Goal: Task Accomplishment & Management: Complete application form

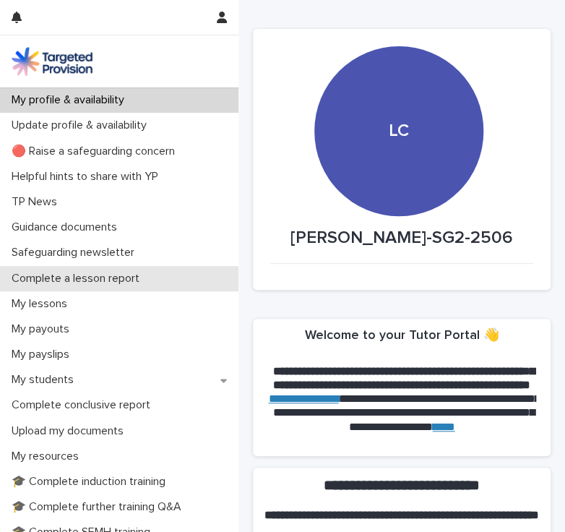
click at [74, 285] on div "Complete a lesson report" at bounding box center [119, 278] width 239 height 25
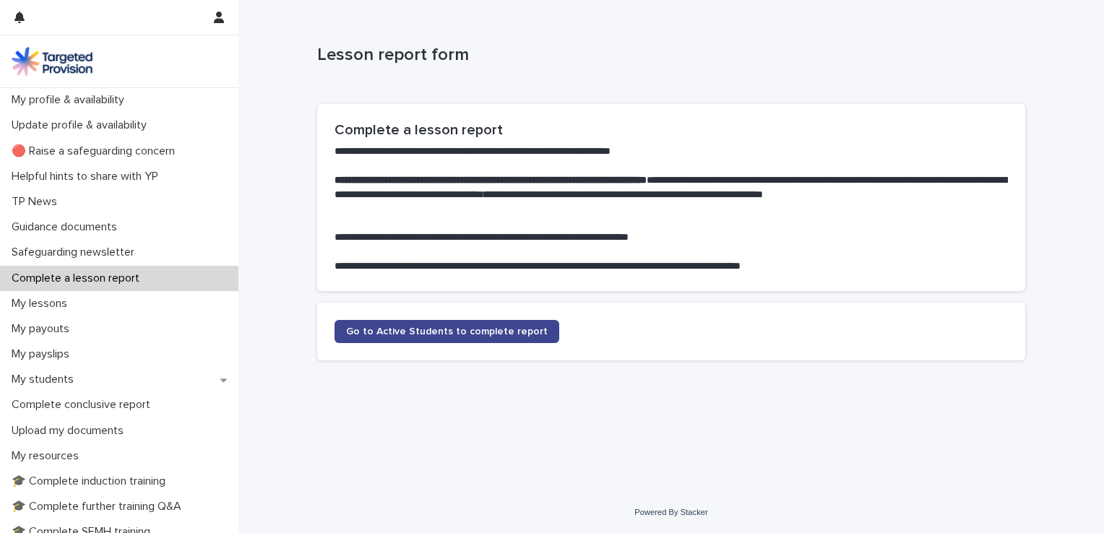
click at [503, 332] on span "Go to Active Students to complete report" at bounding box center [447, 332] width 202 height 10
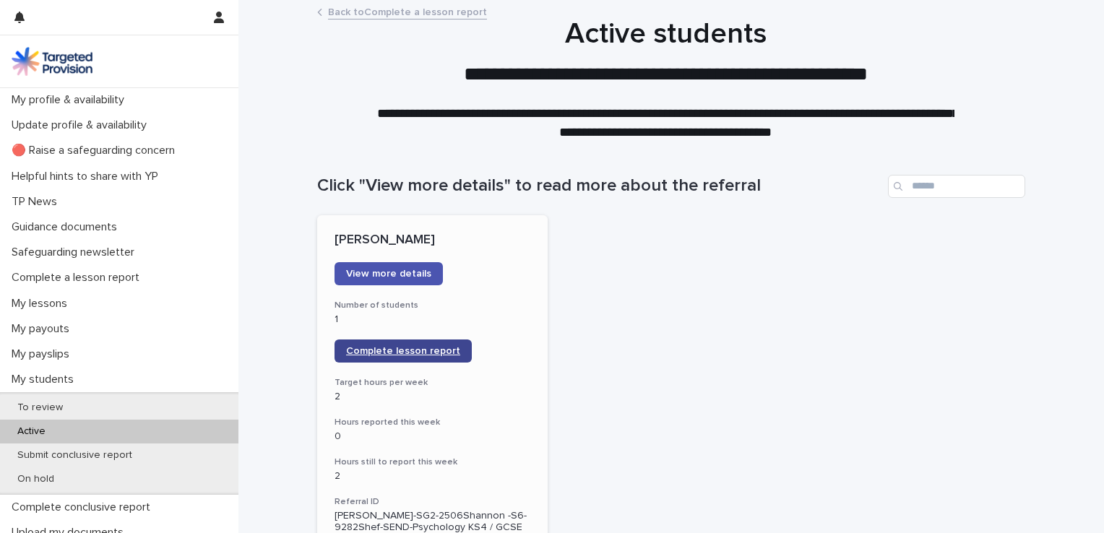
click at [396, 352] on span "Complete lesson report" at bounding box center [403, 351] width 114 height 10
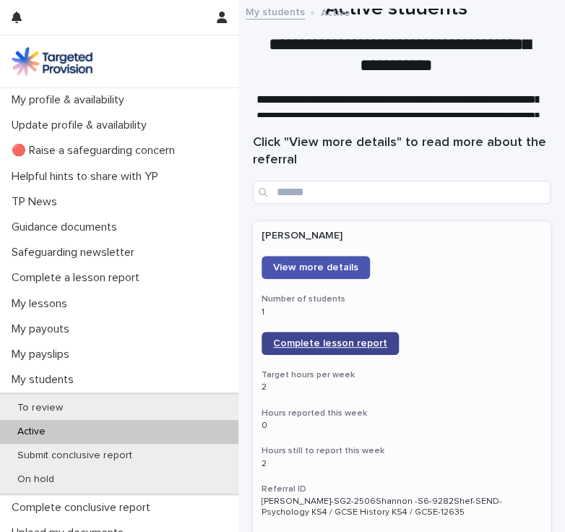
click at [332, 343] on span "Complete lesson report" at bounding box center [330, 343] width 114 height 10
